Goal: Information Seeking & Learning: Check status

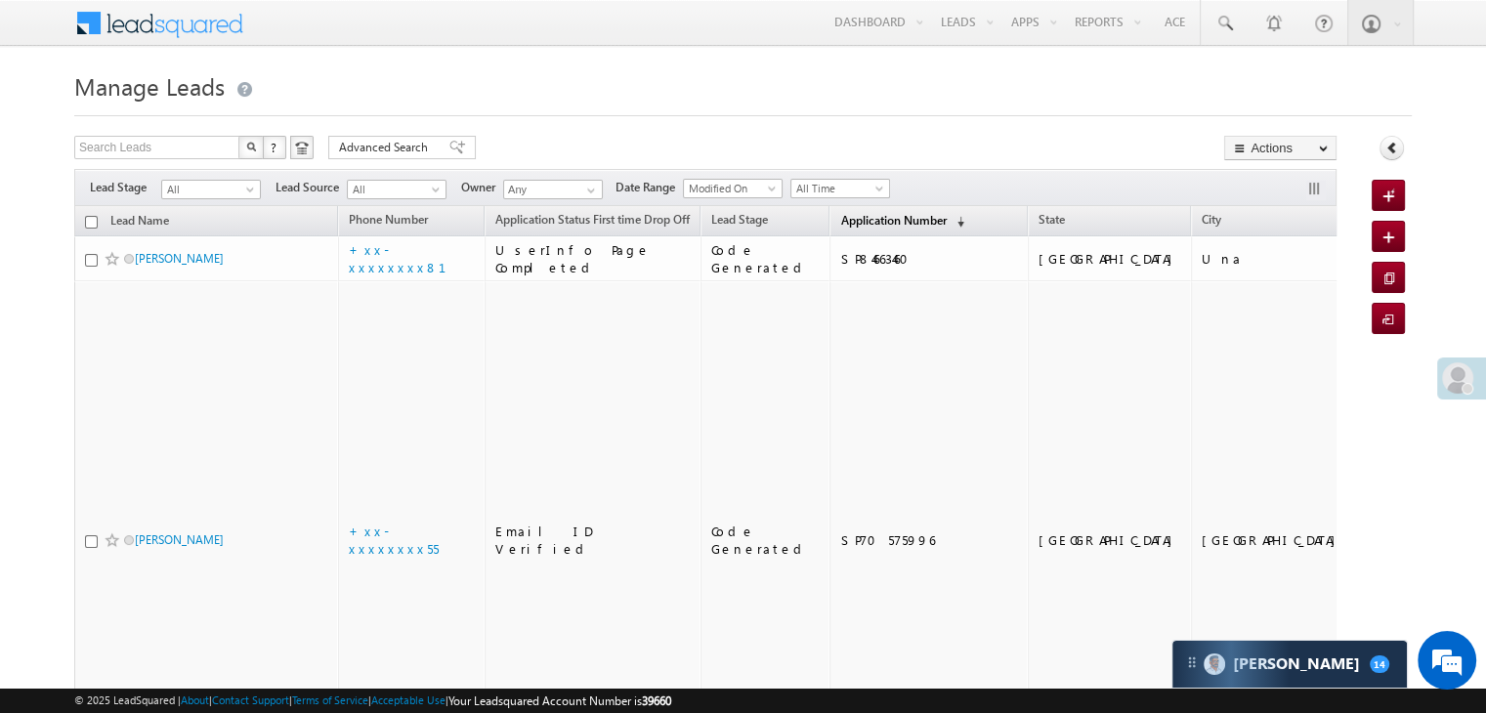
click at [840, 220] on span "Application Number" at bounding box center [893, 220] width 106 height 15
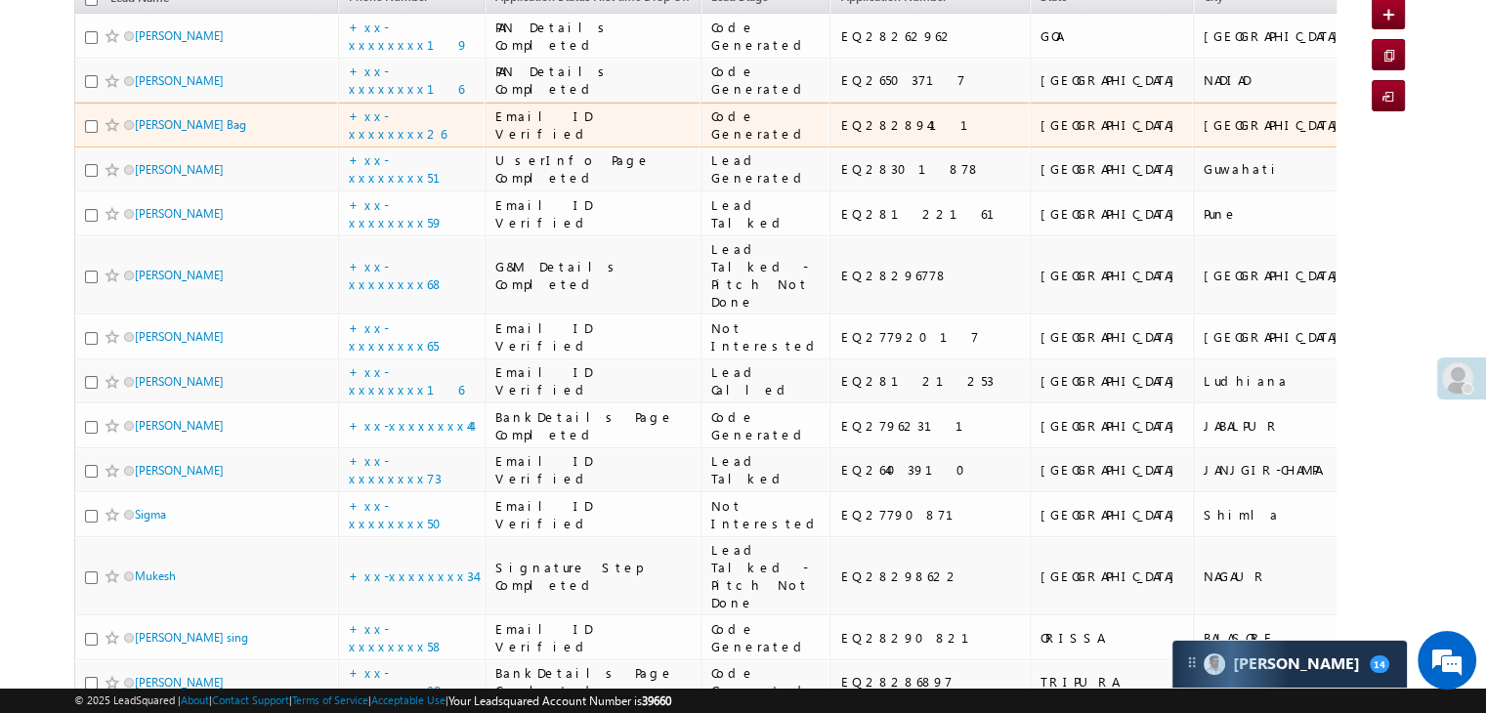
scroll to position [195, 0]
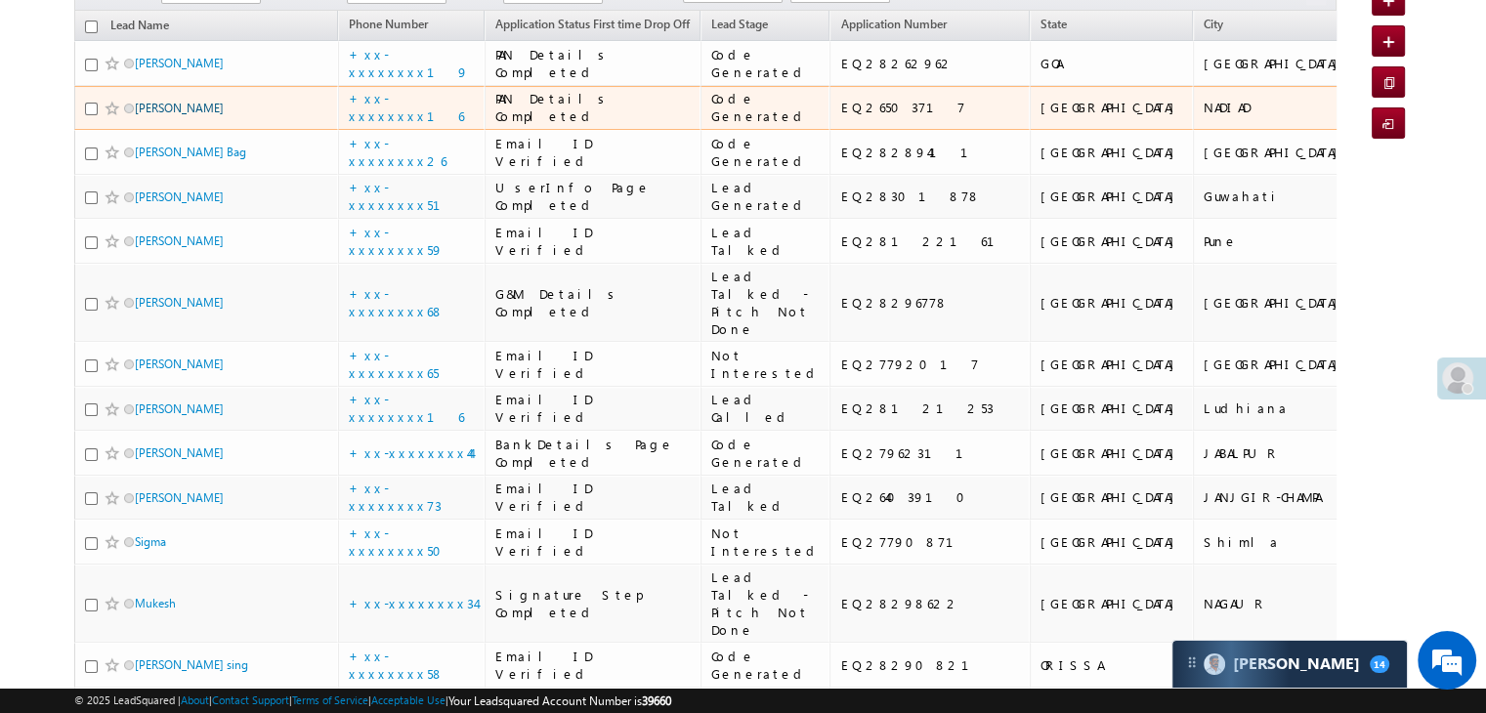
click at [198, 115] on link "[PERSON_NAME]" at bounding box center [179, 108] width 89 height 15
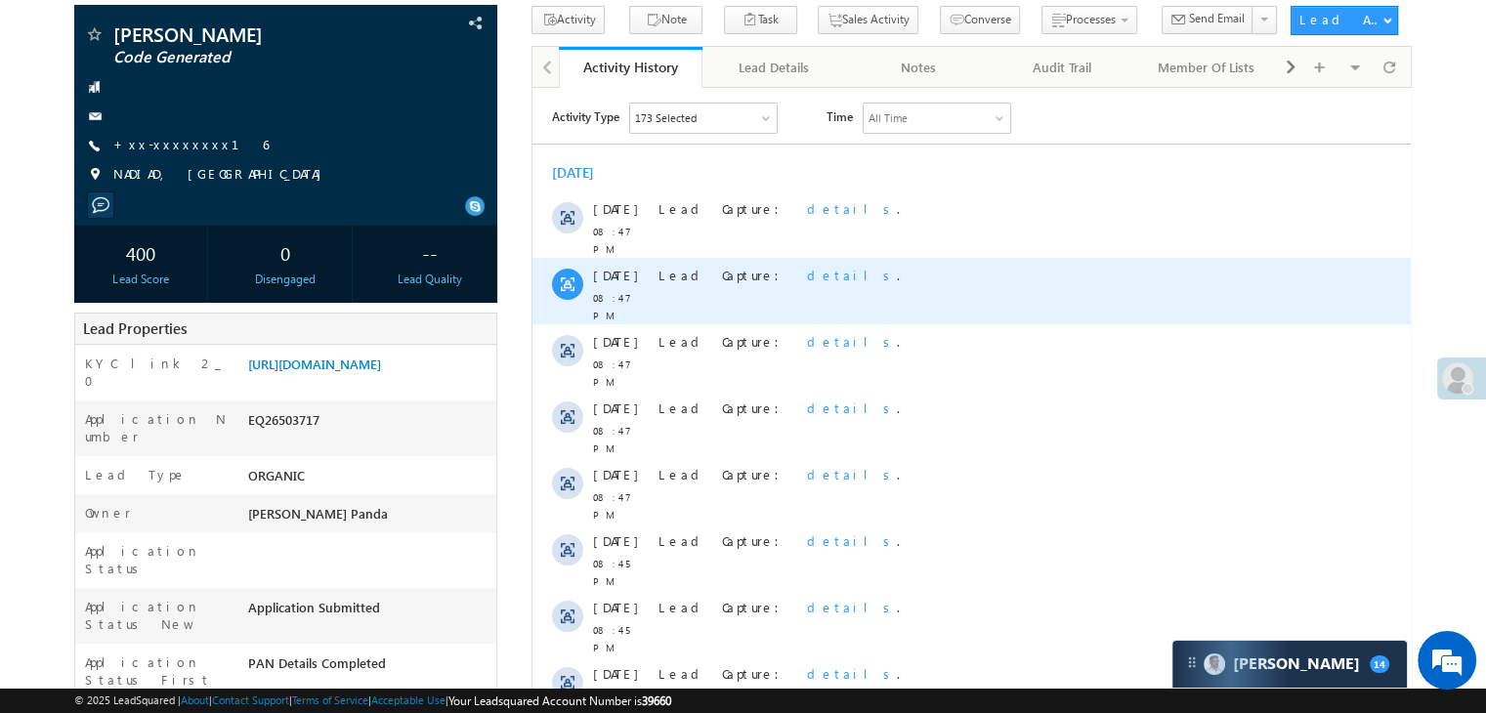
scroll to position [488, 0]
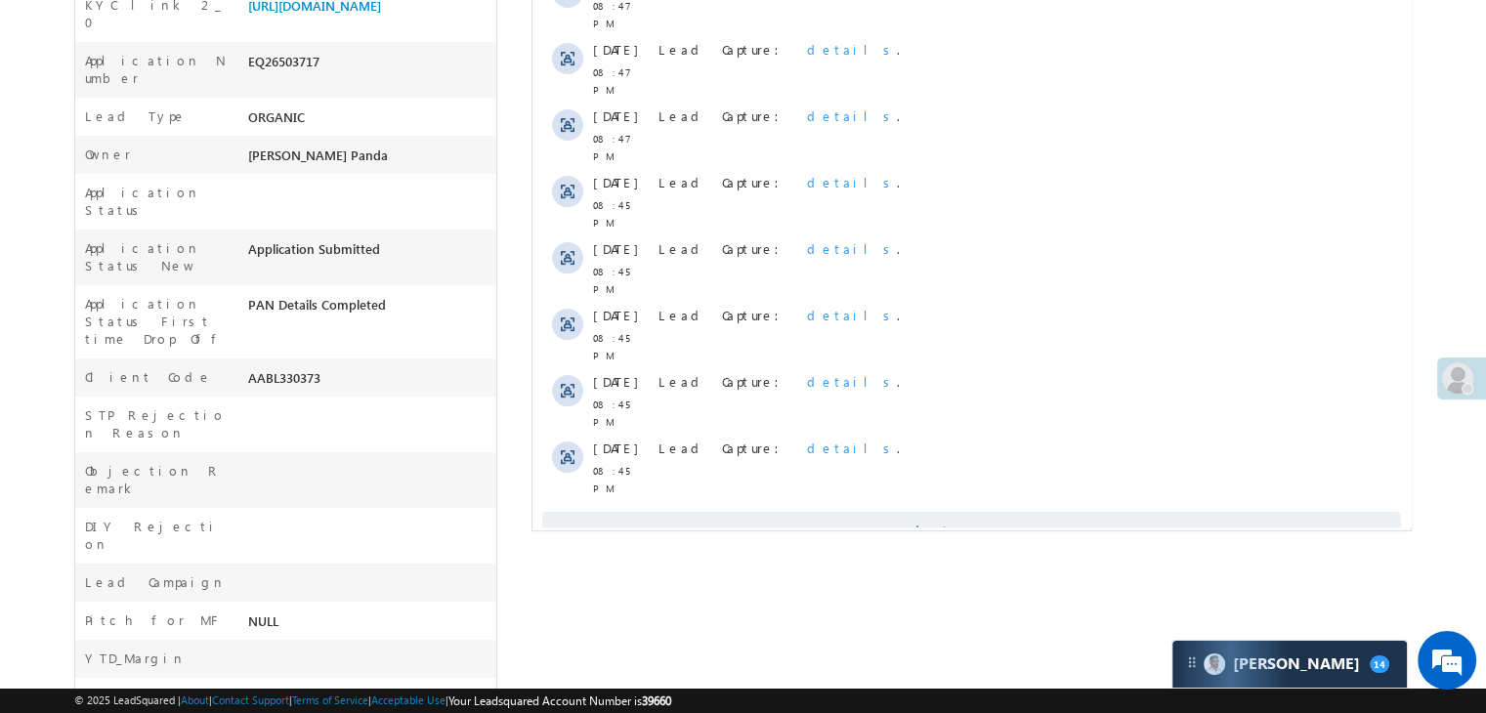
click at [964, 512] on span "Show More" at bounding box center [981, 531] width 104 height 39
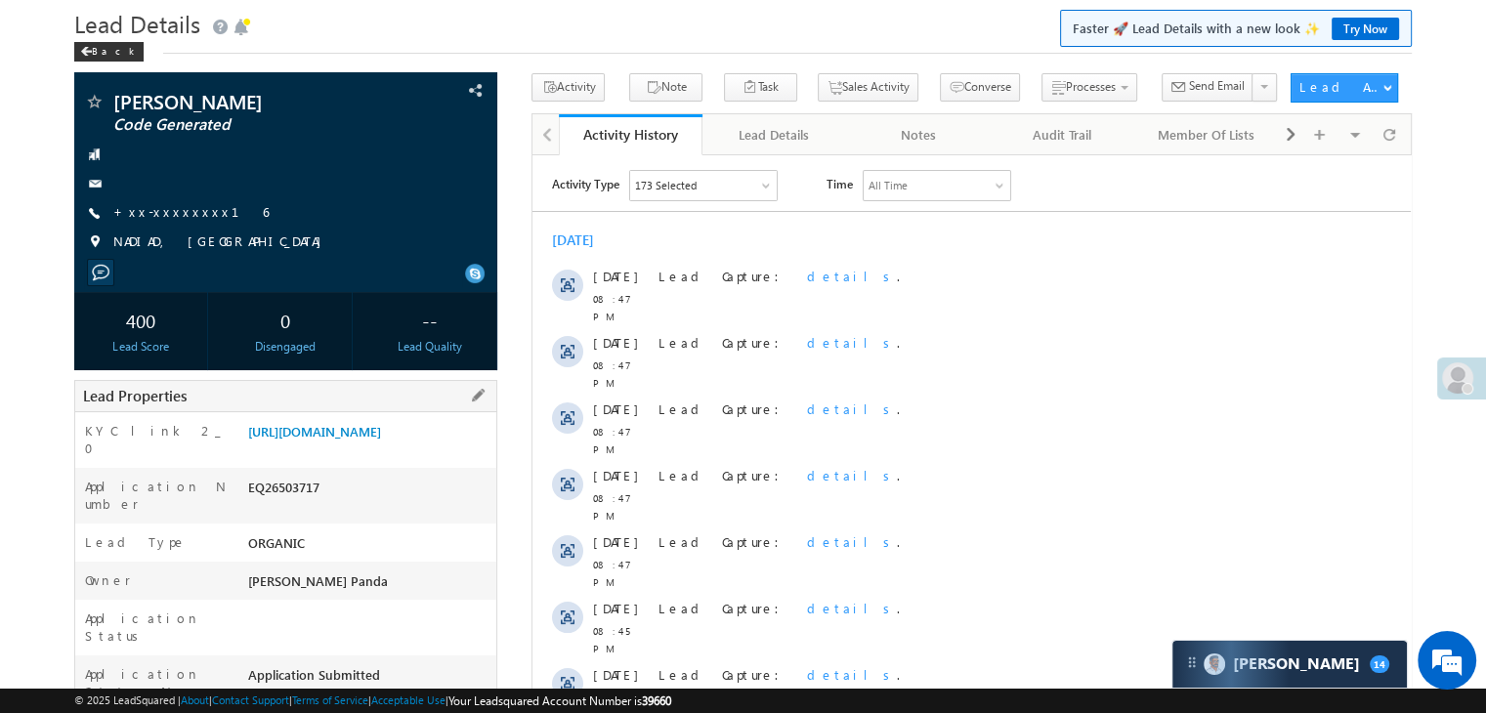
scroll to position [0, 0]
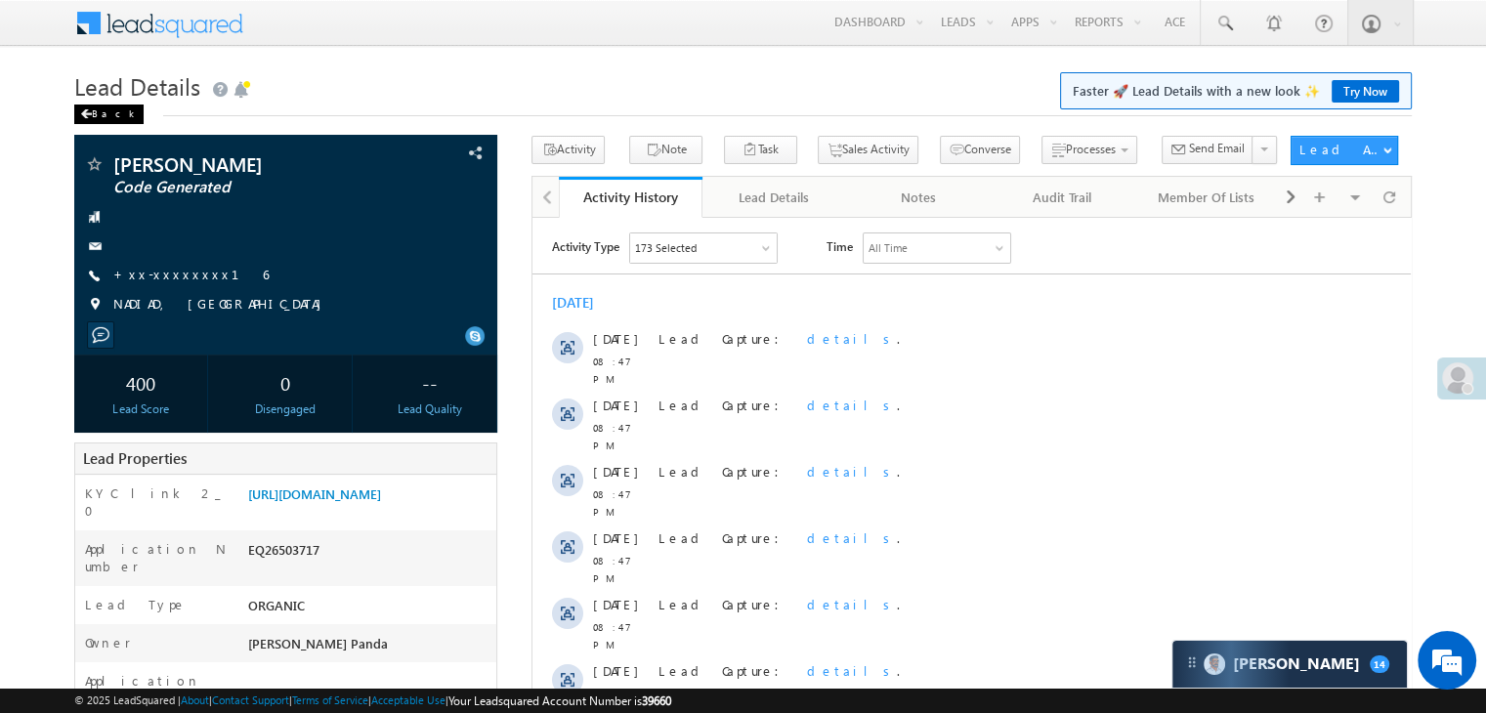
click at [96, 117] on div "Back" at bounding box center [108, 115] width 69 height 20
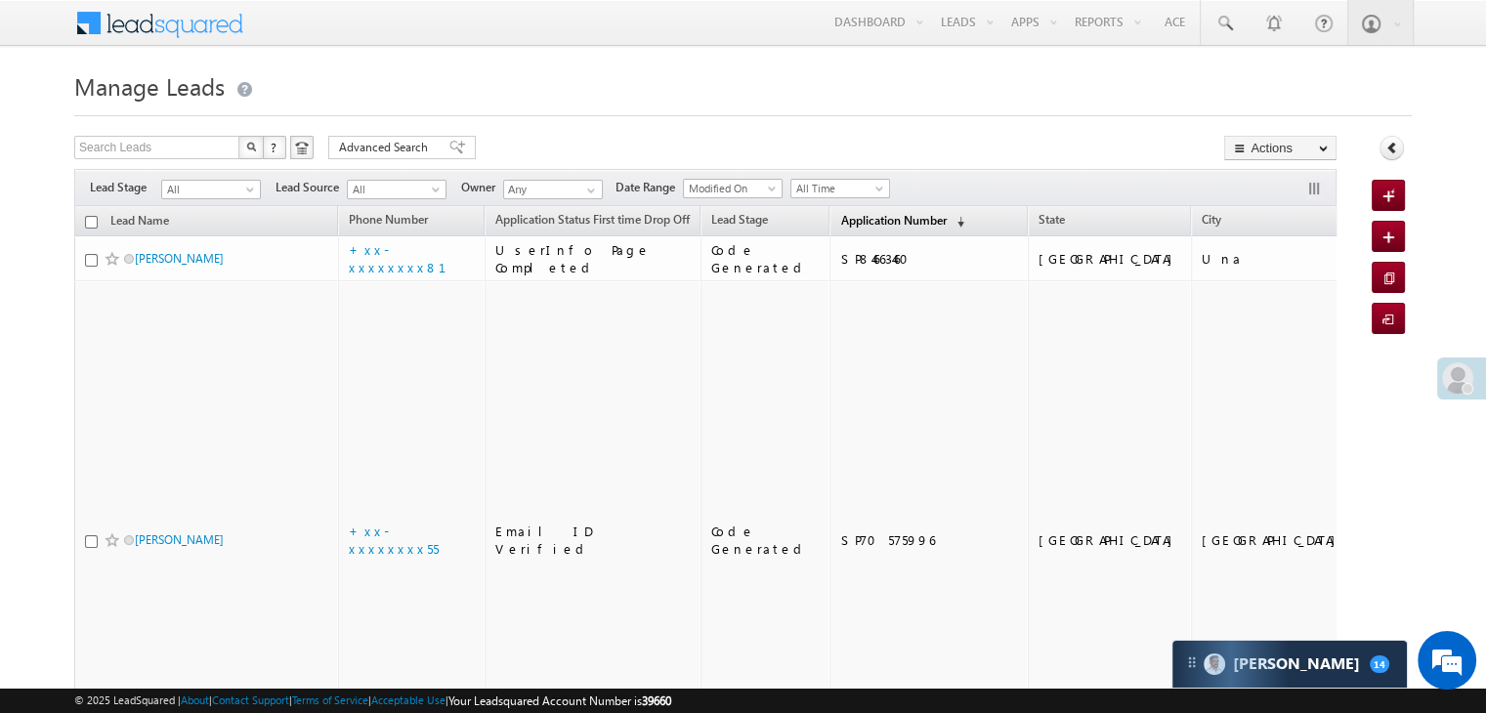
click at [872, 223] on span "Application Number" at bounding box center [893, 220] width 106 height 15
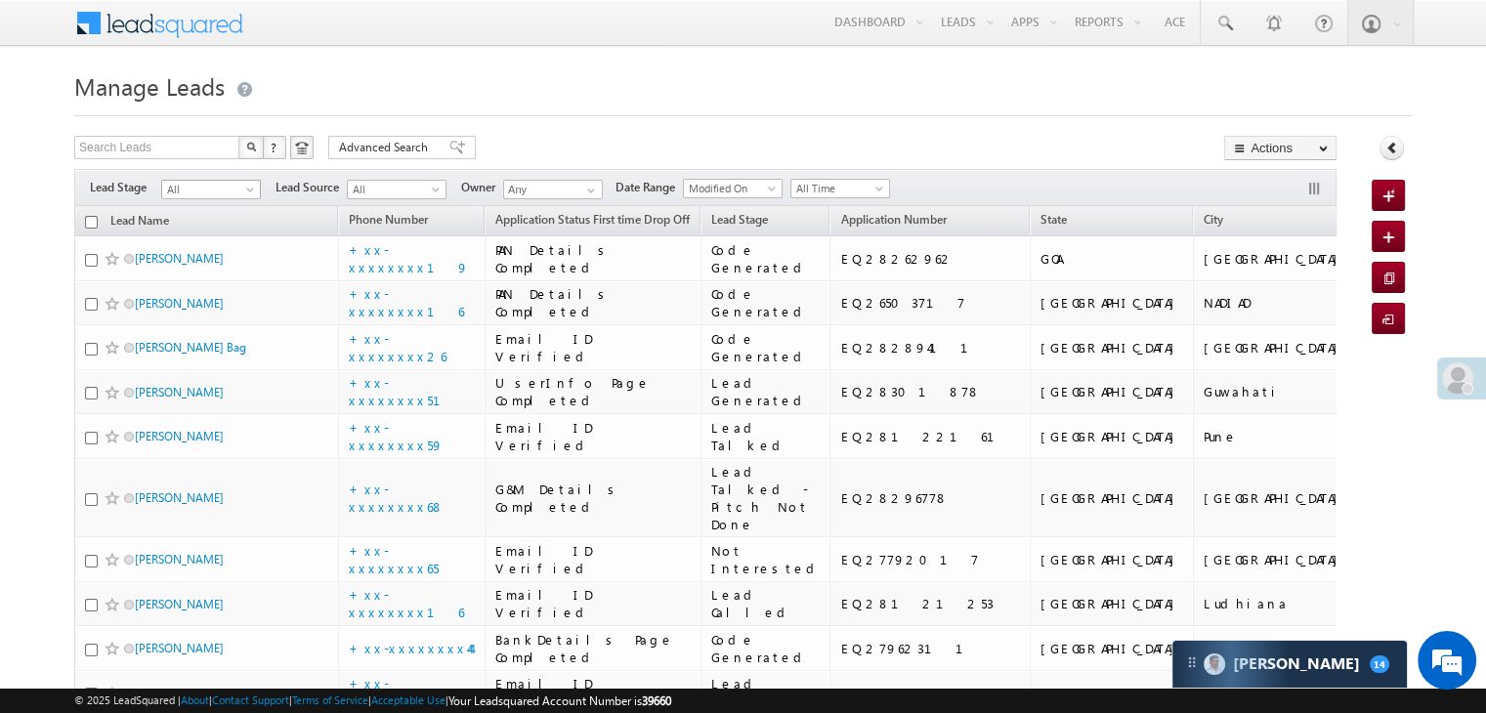
click at [245, 196] on span at bounding box center [252, 194] width 16 height 16
click at [221, 230] on link "Lead Generated" at bounding box center [211, 231] width 99 height 18
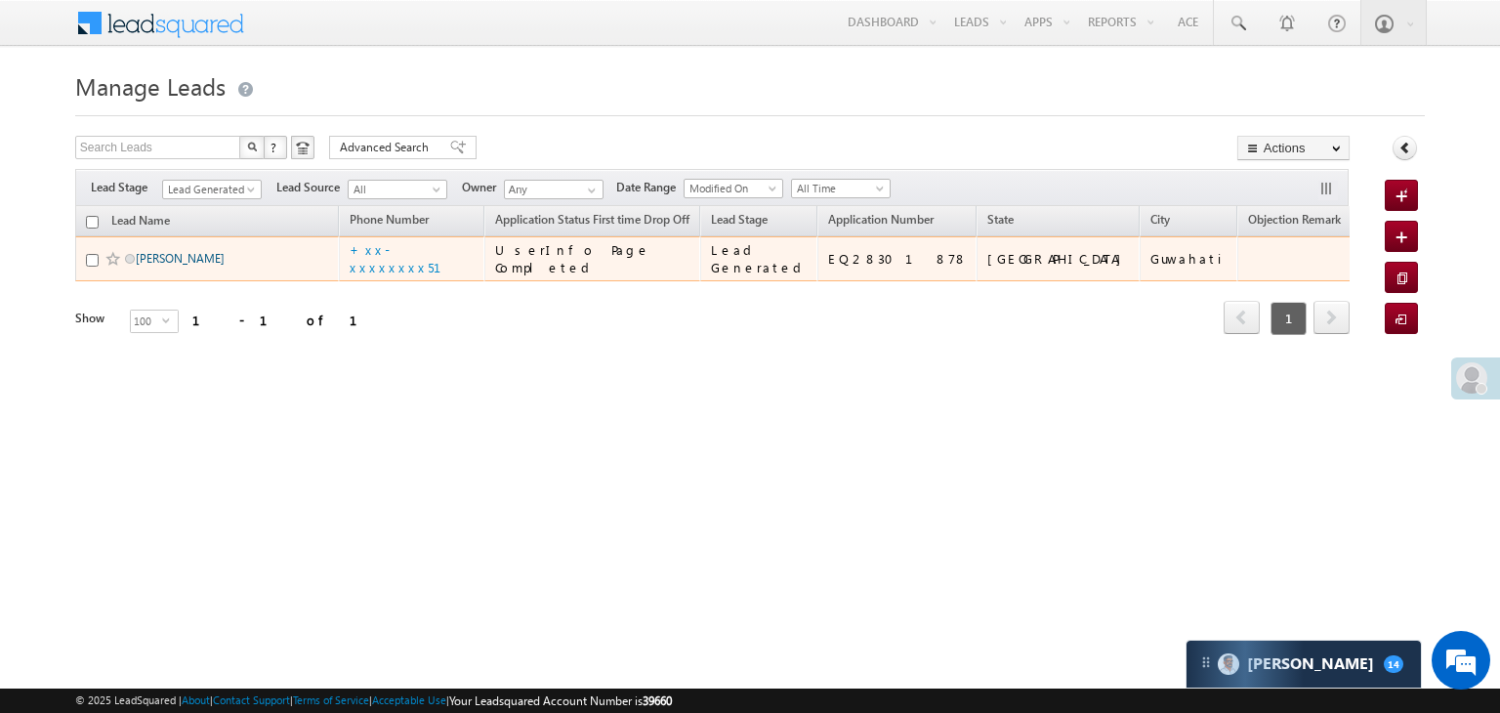
click at [200, 266] on link "[PERSON_NAME]" at bounding box center [180, 258] width 89 height 15
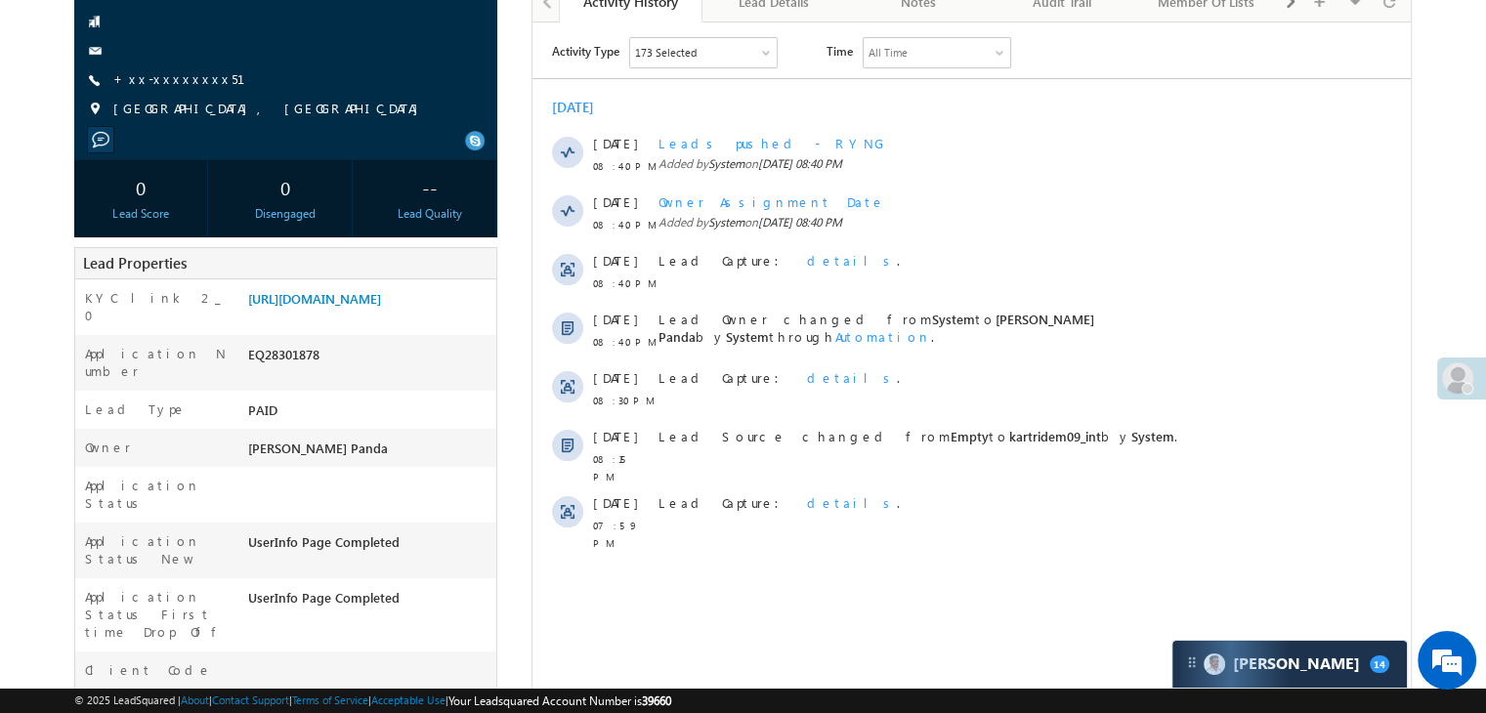
scroll to position [98, 0]
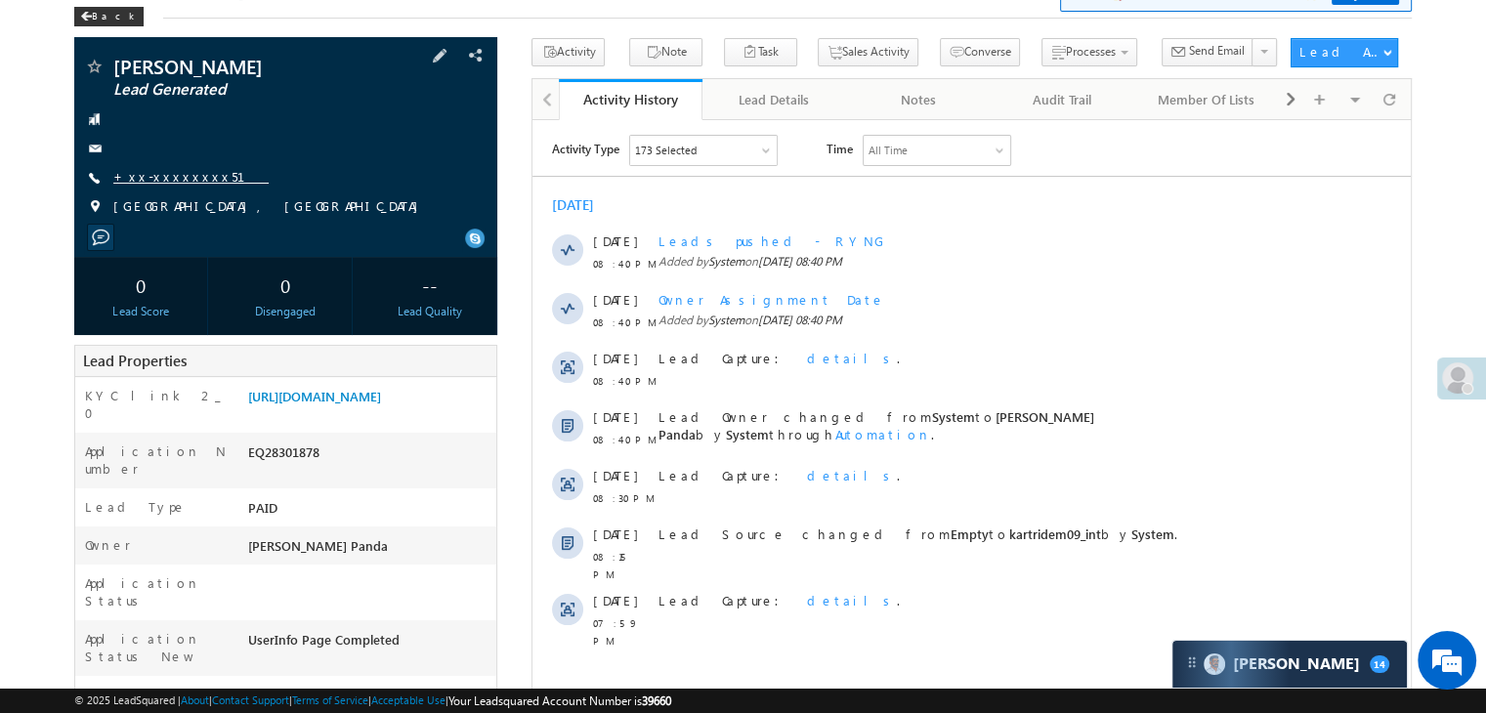
click at [156, 185] on link "+xx-xxxxxxxx51" at bounding box center [190, 176] width 155 height 17
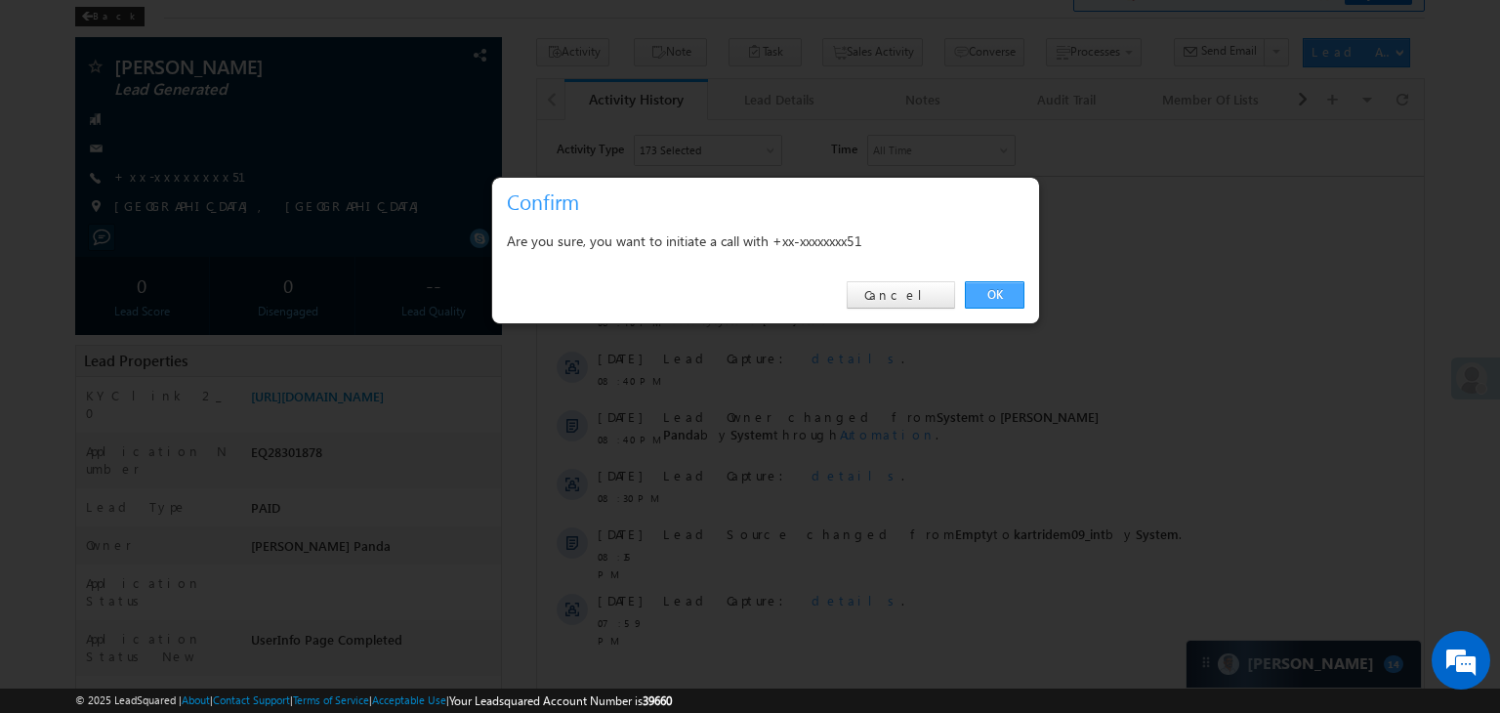
click at [992, 286] on link "OK" at bounding box center [995, 294] width 60 height 27
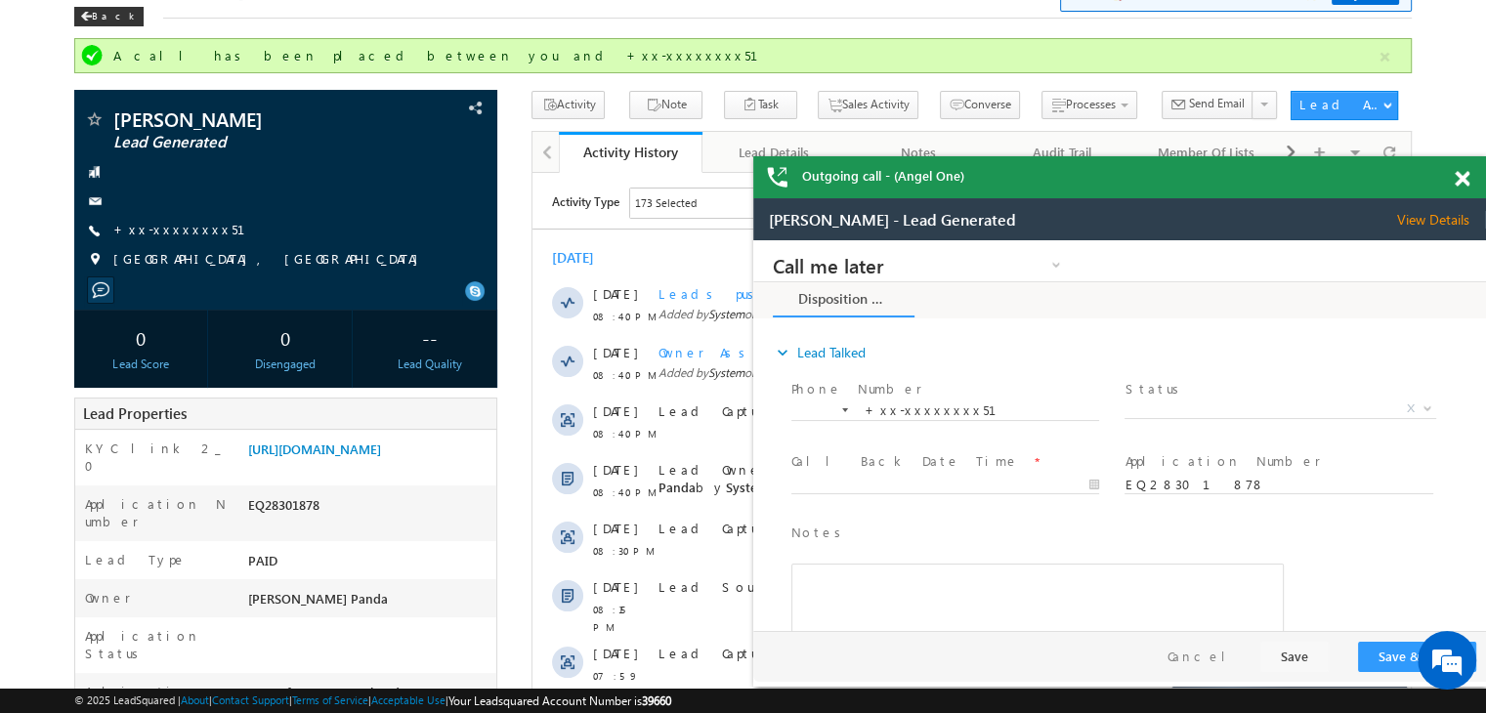
scroll to position [0, 0]
click at [102, 21] on div "Back" at bounding box center [108, 17] width 69 height 20
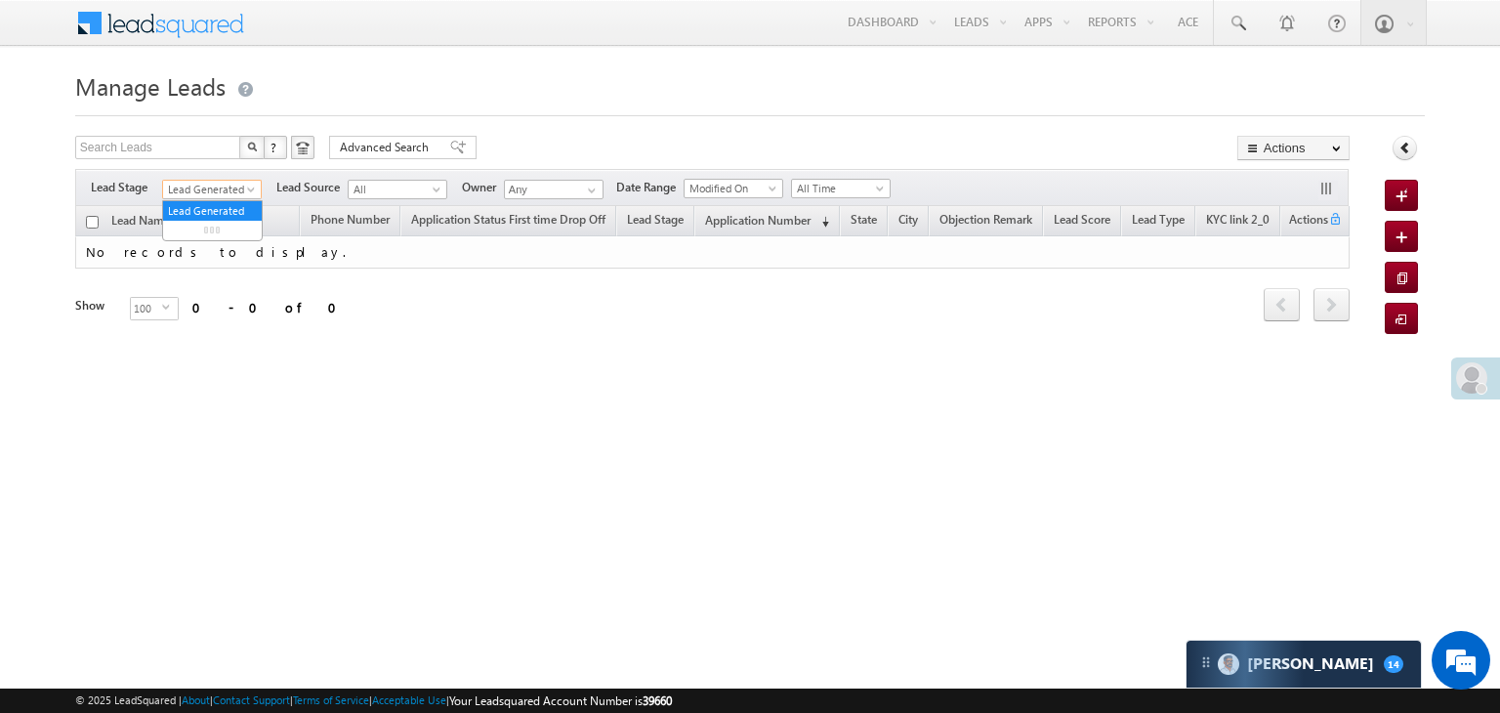
click at [251, 190] on span at bounding box center [253, 194] width 16 height 16
click at [218, 208] on link "All" at bounding box center [212, 211] width 99 height 18
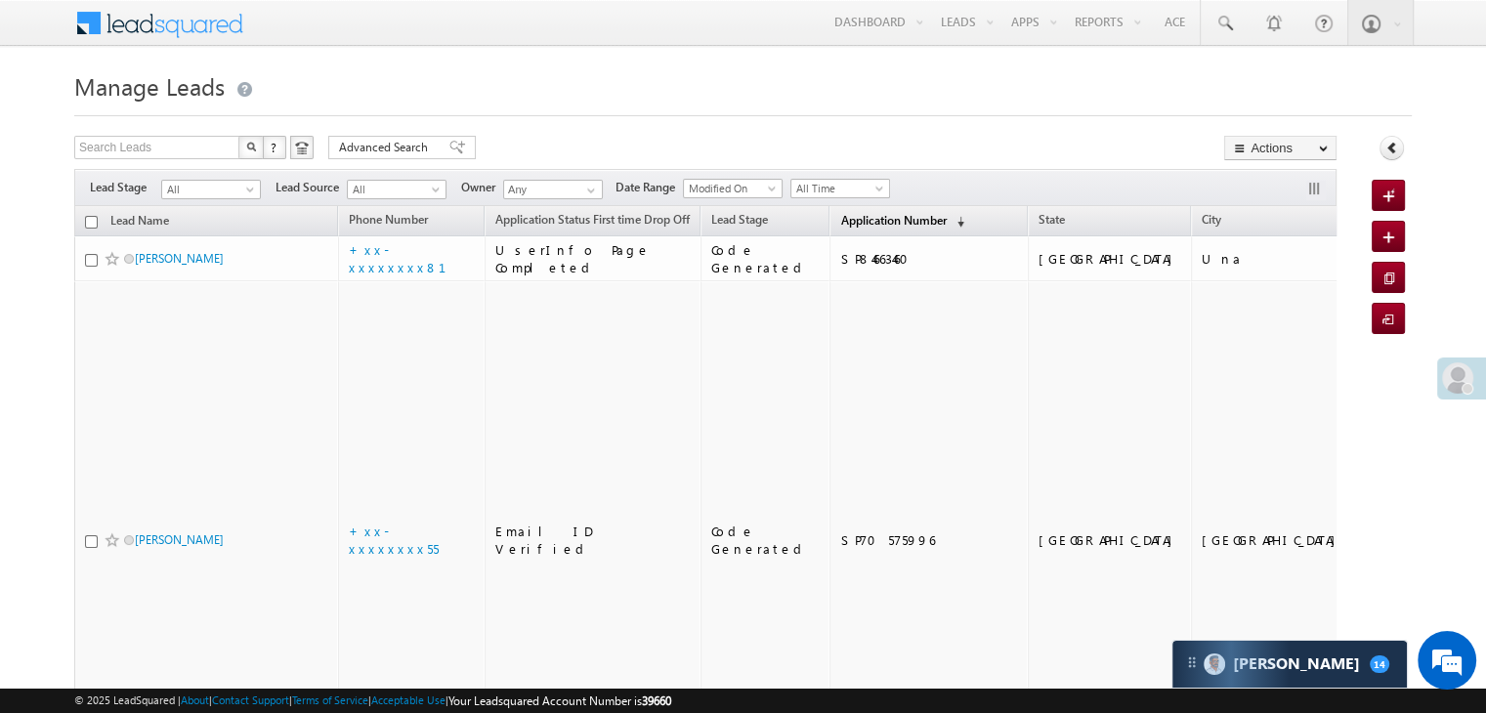
click at [854, 225] on span "Application Number" at bounding box center [893, 220] width 106 height 15
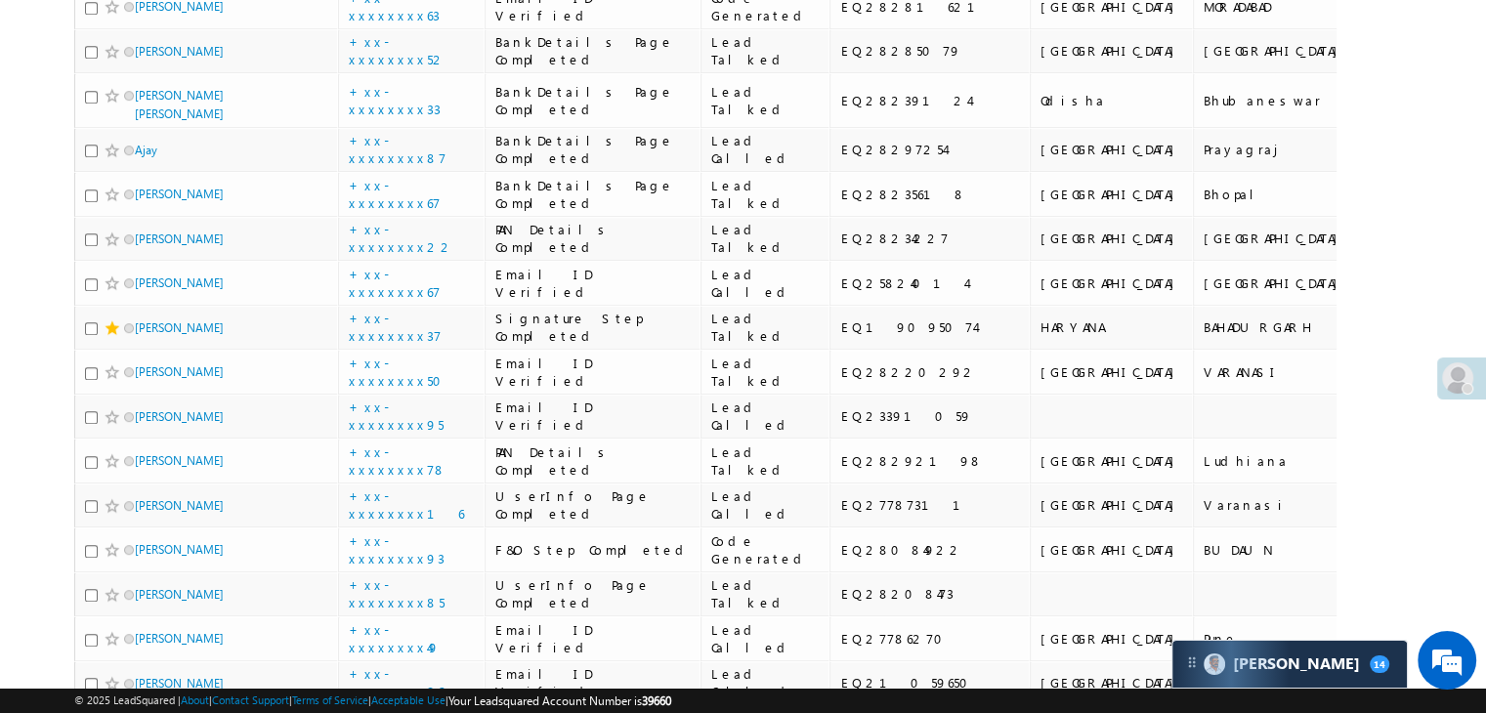
scroll to position [977, 0]
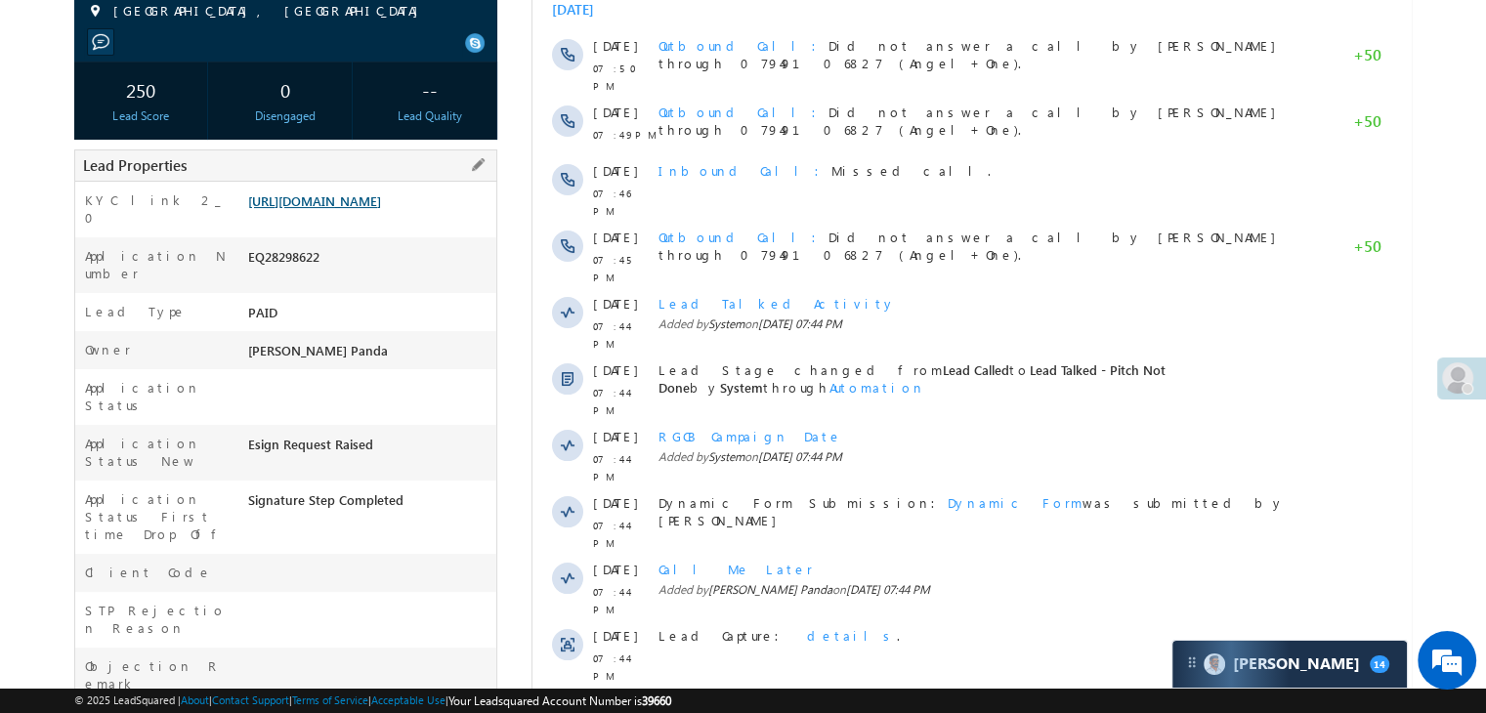
click at [381, 205] on link "[URL][DOMAIN_NAME]" at bounding box center [314, 200] width 133 height 17
